Goal: Task Accomplishment & Management: Complete application form

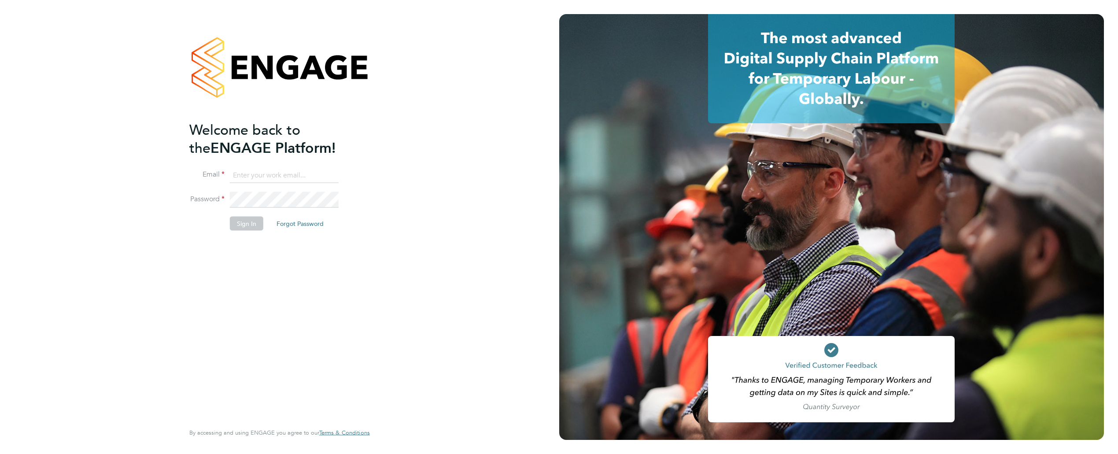
click at [266, 176] on input at bounding box center [284, 175] width 109 height 16
type input "[EMAIL_ADDRESS][DOMAIN_NAME]"
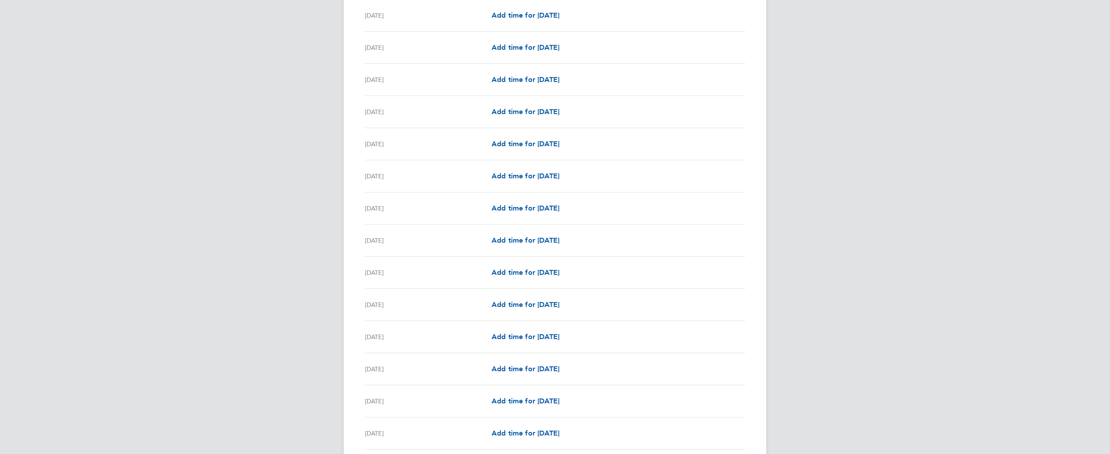
scroll to position [876, 0]
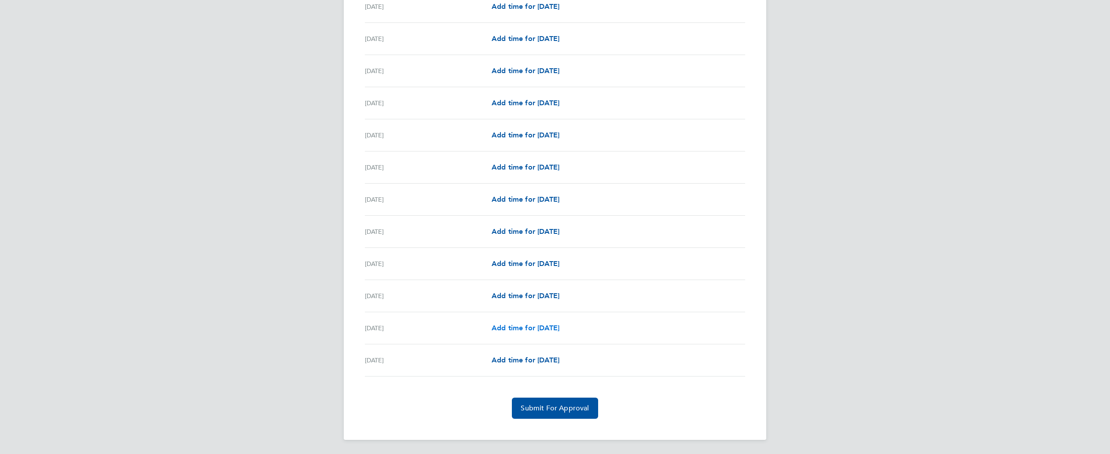
click at [513, 328] on span "Add time for Sat 30 Aug" at bounding box center [526, 328] width 68 height 8
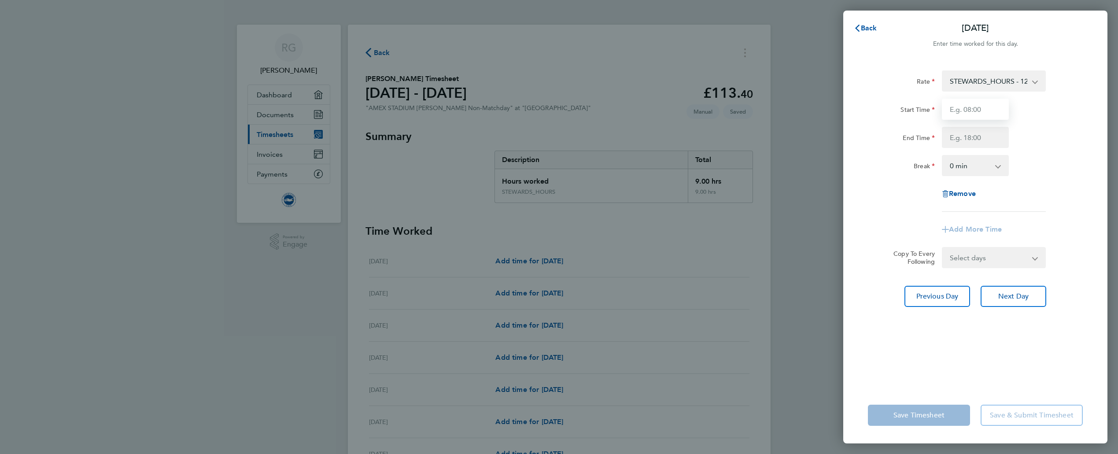
click at [972, 110] on input "Start Time" at bounding box center [975, 109] width 67 height 21
type input "09:00"
click at [968, 139] on input "End Time" at bounding box center [975, 137] width 67 height 21
type input "19:00"
click at [997, 168] on app-icon-cross-button at bounding box center [1002, 165] width 11 height 19
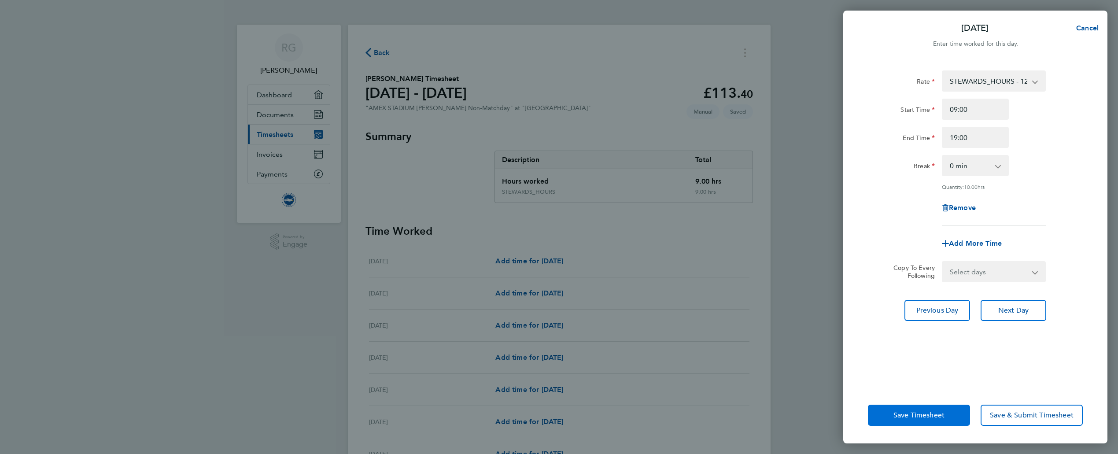
click at [914, 411] on span "Save Timesheet" at bounding box center [918, 415] width 51 height 9
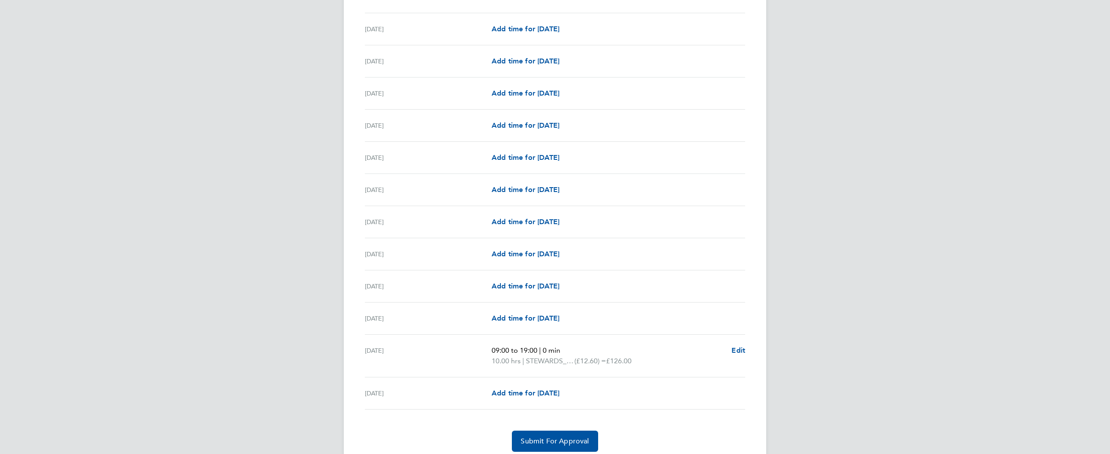
scroll to position [886, 0]
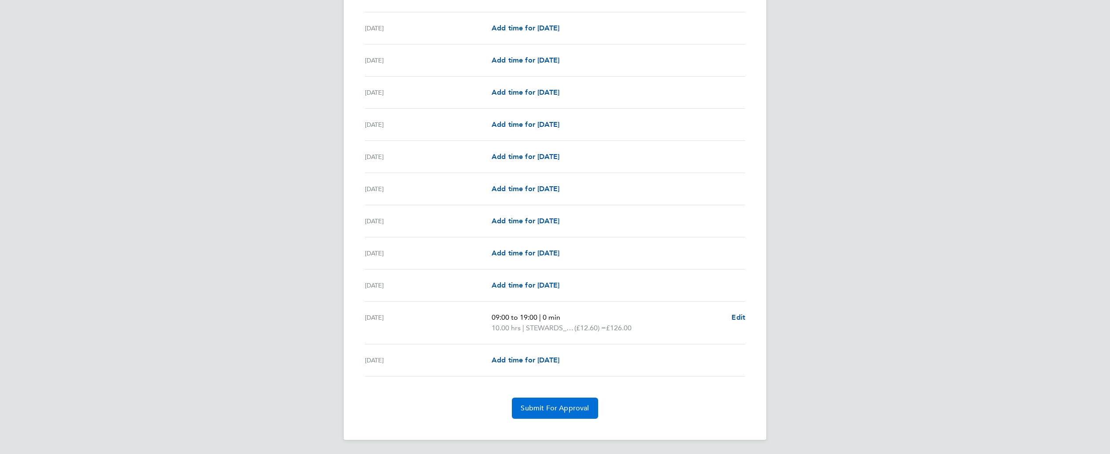
click at [546, 406] on span "Submit For Approval" at bounding box center [555, 408] width 68 height 9
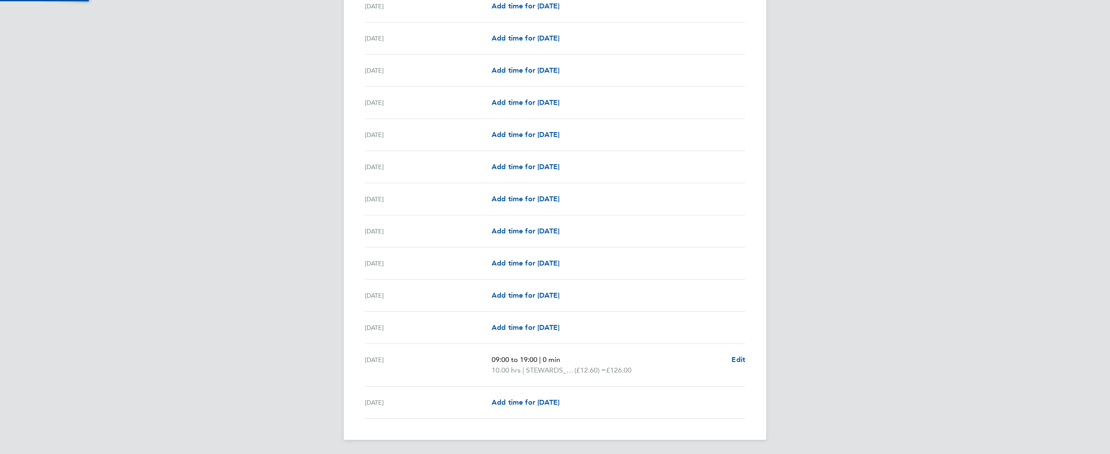
scroll to position [844, 0]
